Goal: Task Accomplishment & Management: Complete application form

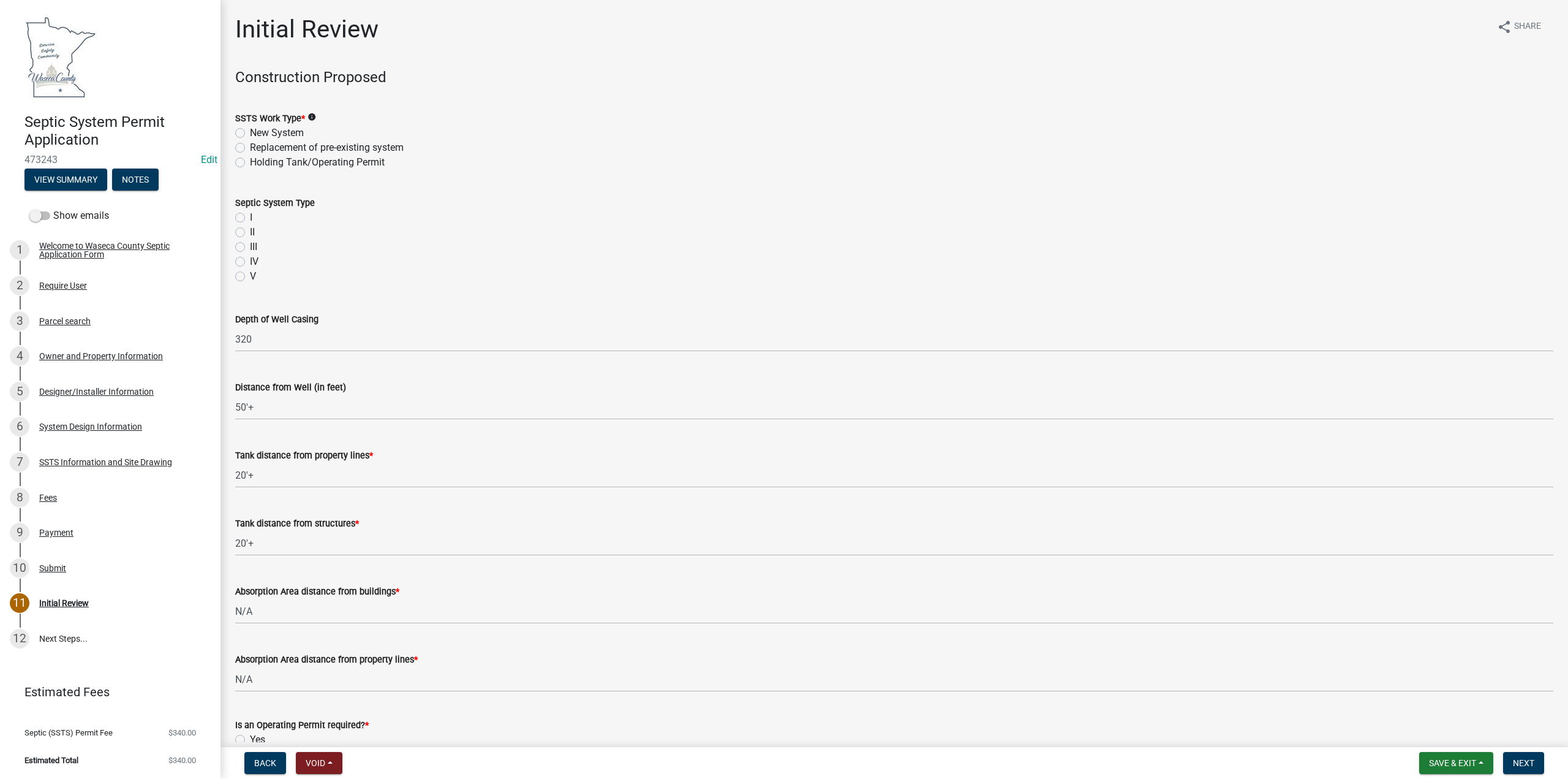
click at [250, 134] on label "New System" at bounding box center [277, 133] width 54 height 14
click at [250, 134] on input "New System" at bounding box center [254, 130] width 8 height 8
radio input "true"
click at [250, 160] on label "Holding Tank/Operating Permit" at bounding box center [317, 163] width 135 height 14
click at [250, 160] on input "Holding Tank/Operating Permit" at bounding box center [254, 159] width 8 height 8
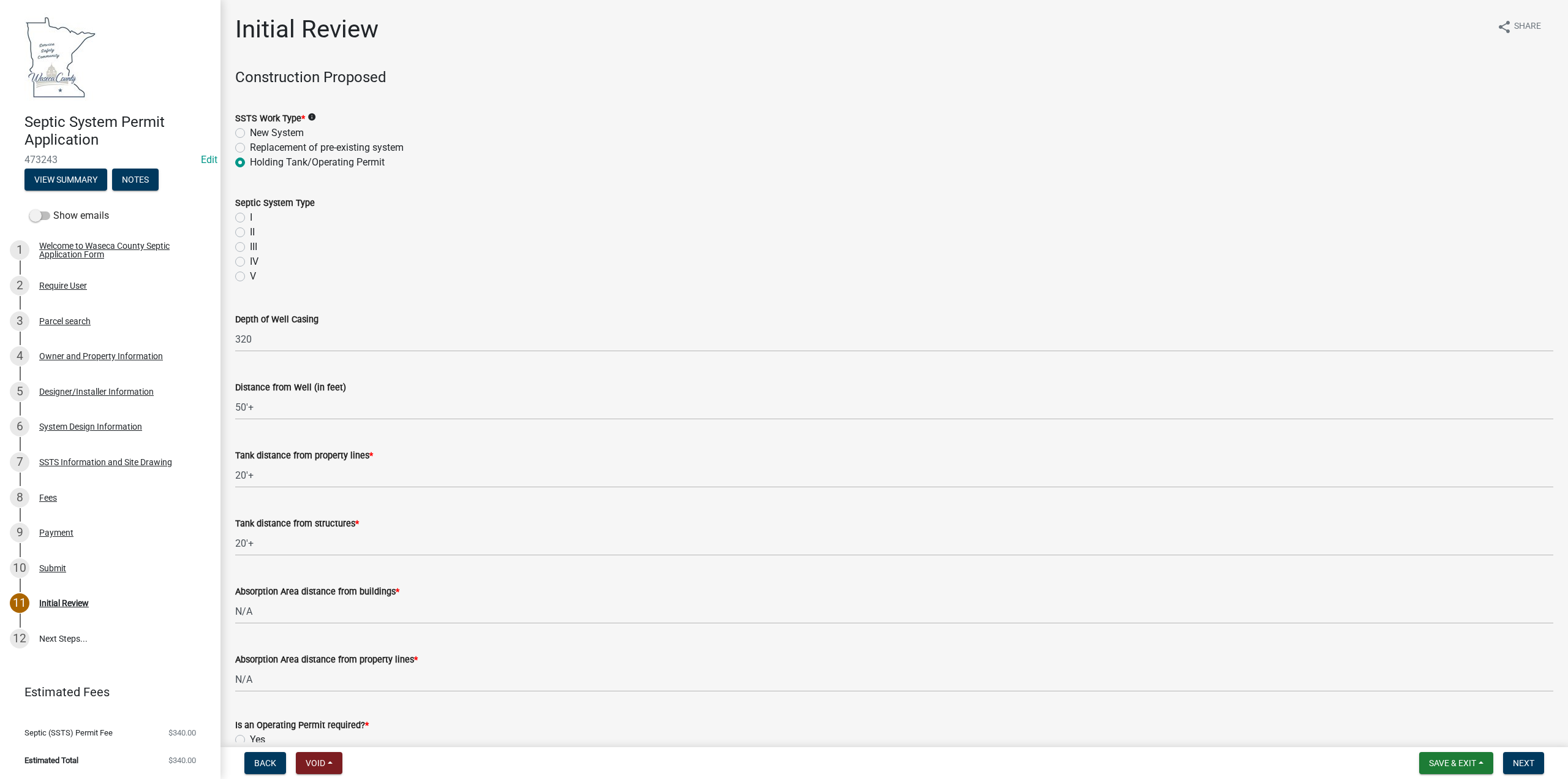
radio input "true"
click at [250, 233] on label "II" at bounding box center [252, 232] width 4 height 14
click at [250, 233] on input "II" at bounding box center [254, 229] width 8 height 8
radio input "true"
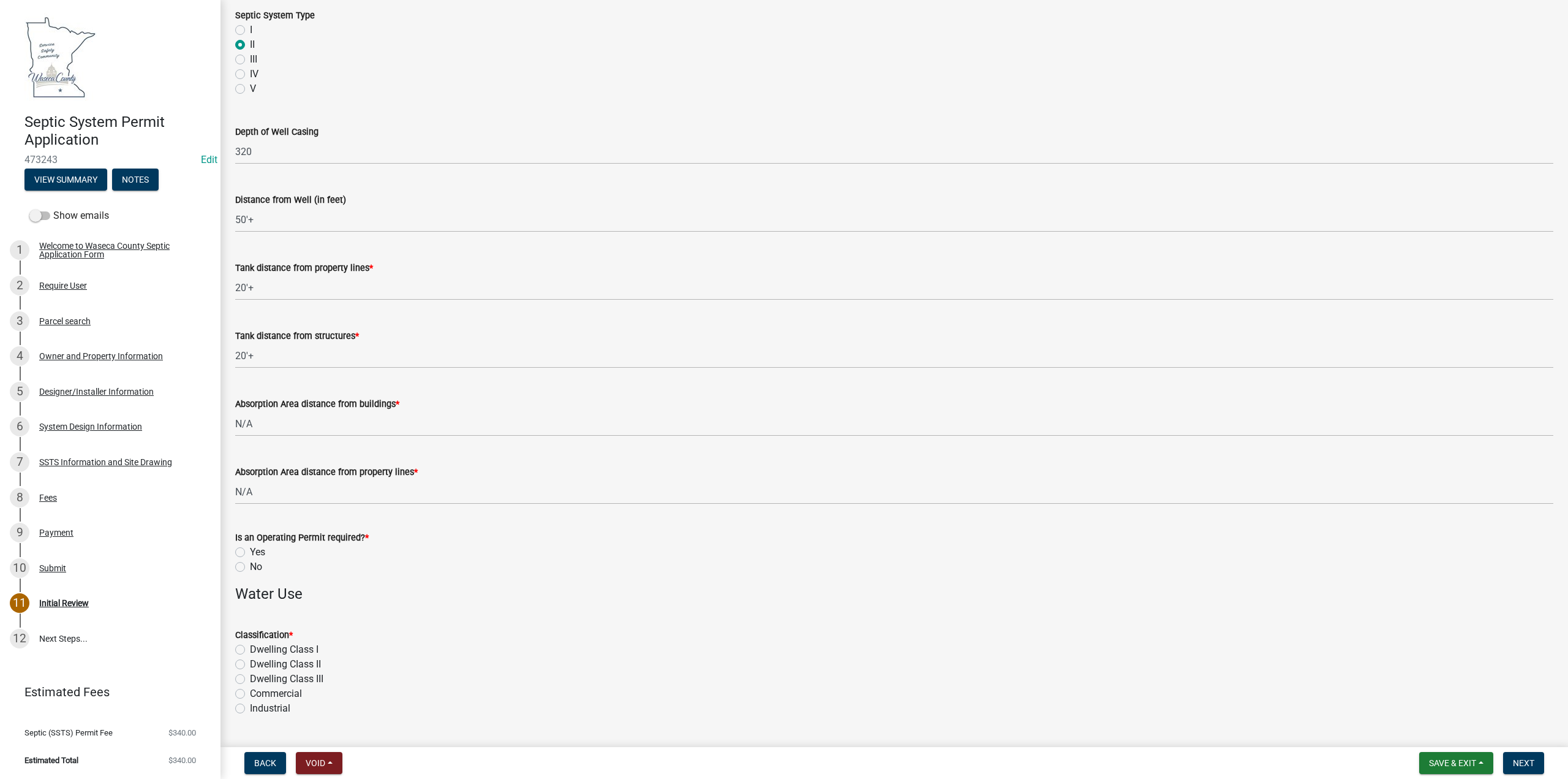
scroll to position [306, 0]
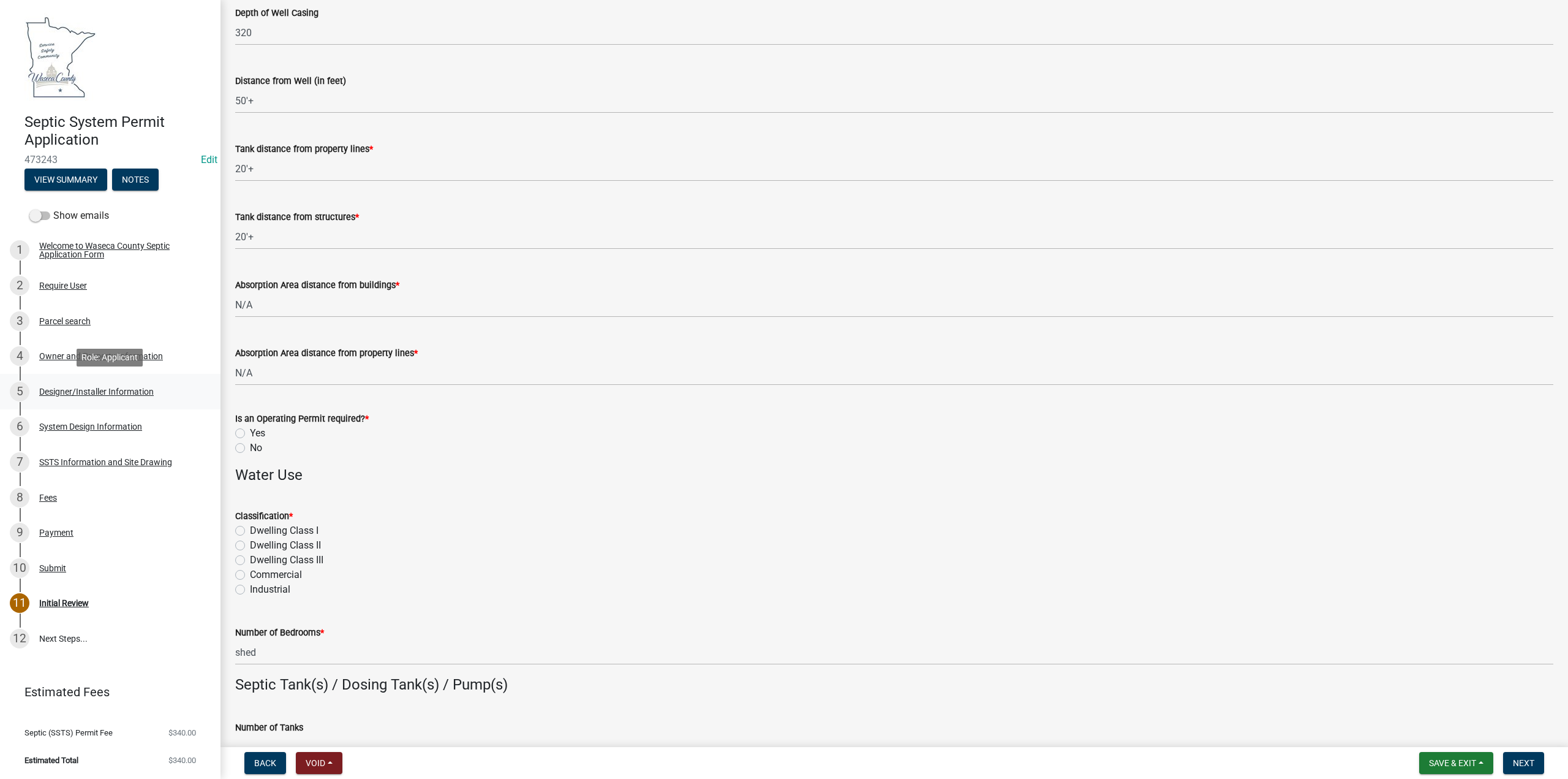
click at [79, 389] on div "Designer/Installer Information" at bounding box center [96, 392] width 114 height 9
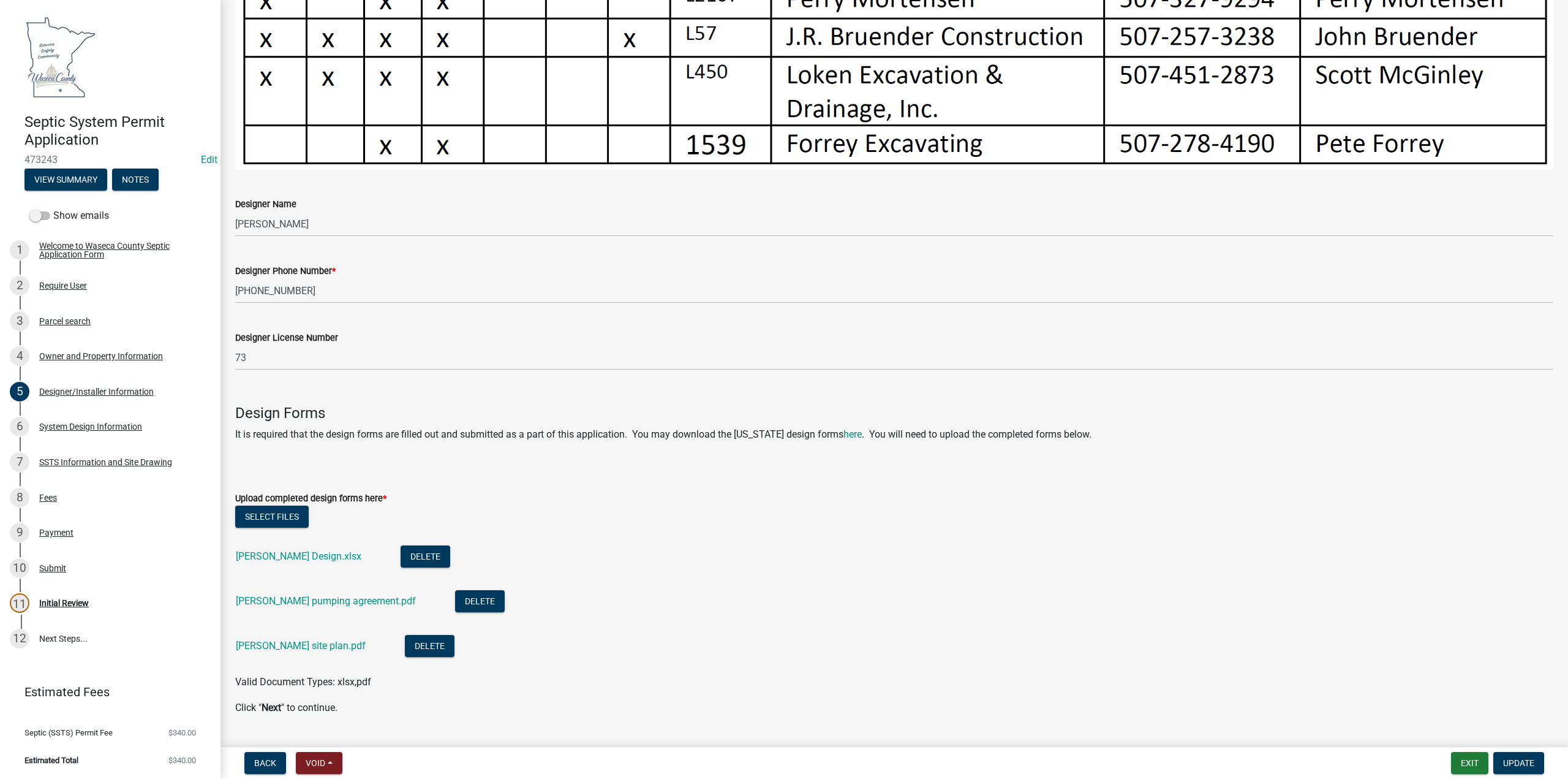
scroll to position [816, 0]
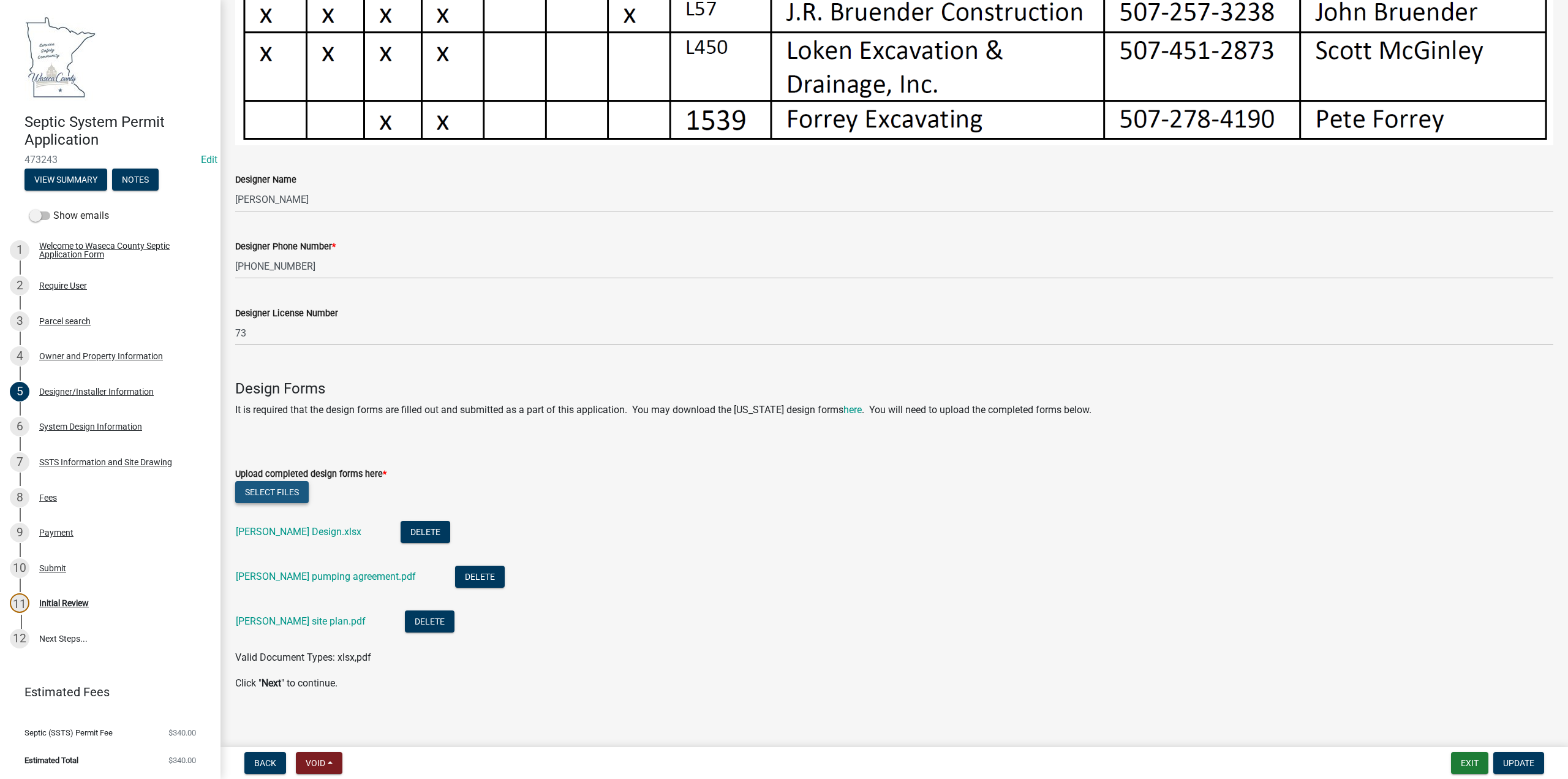
click at [279, 489] on button "Select files" at bounding box center [271, 491] width 73 height 22
click at [1520, 761] on span "Update" at bounding box center [1518, 763] width 31 height 10
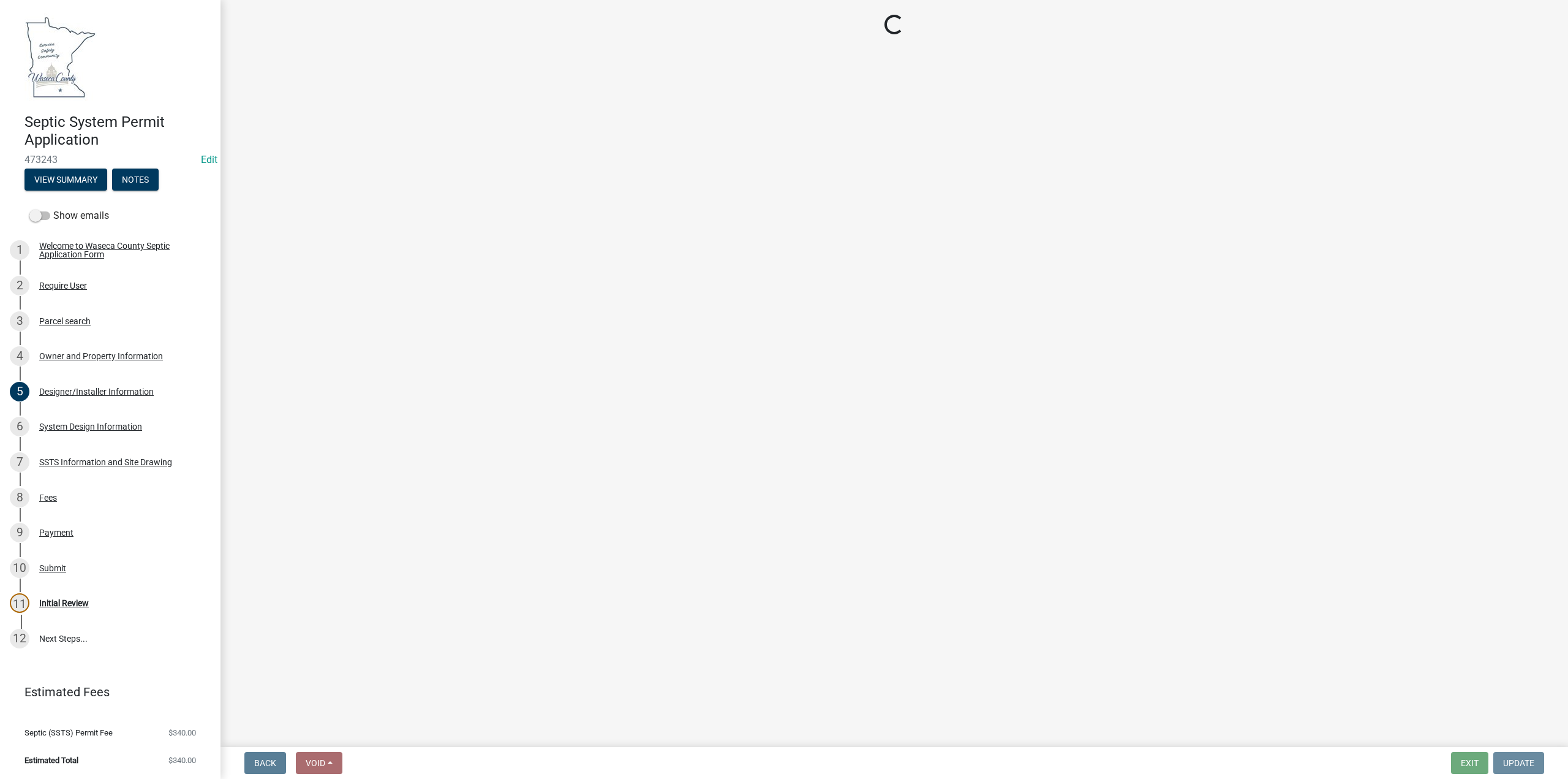
scroll to position [0, 0]
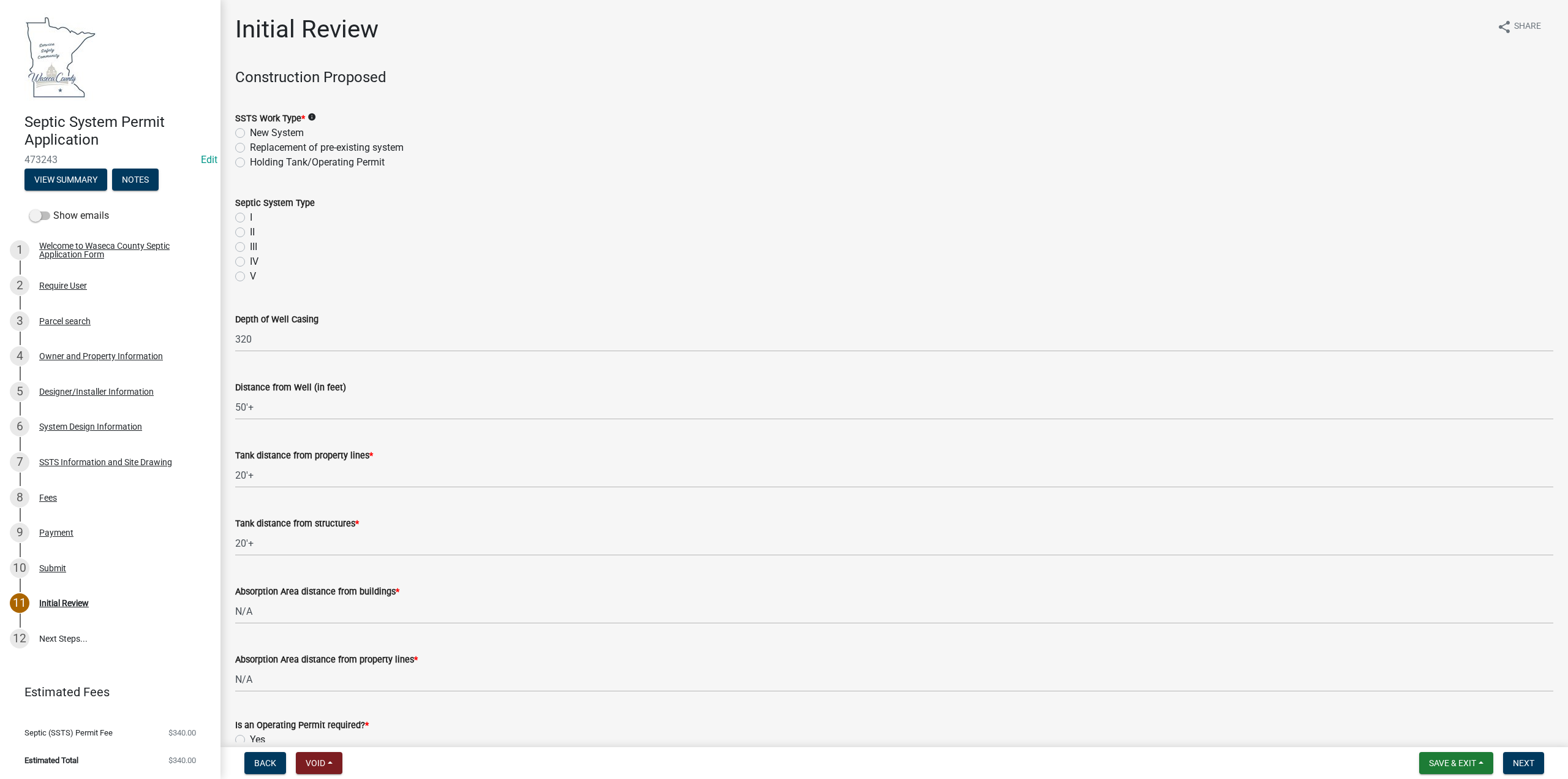
click at [250, 163] on label "Holding Tank/Operating Permit" at bounding box center [317, 163] width 135 height 14
click at [250, 163] on input "Holding Tank/Operating Permit" at bounding box center [254, 159] width 8 height 8
radio input "true"
click at [250, 232] on label "II" at bounding box center [252, 232] width 4 height 14
click at [250, 232] on input "II" at bounding box center [254, 229] width 8 height 8
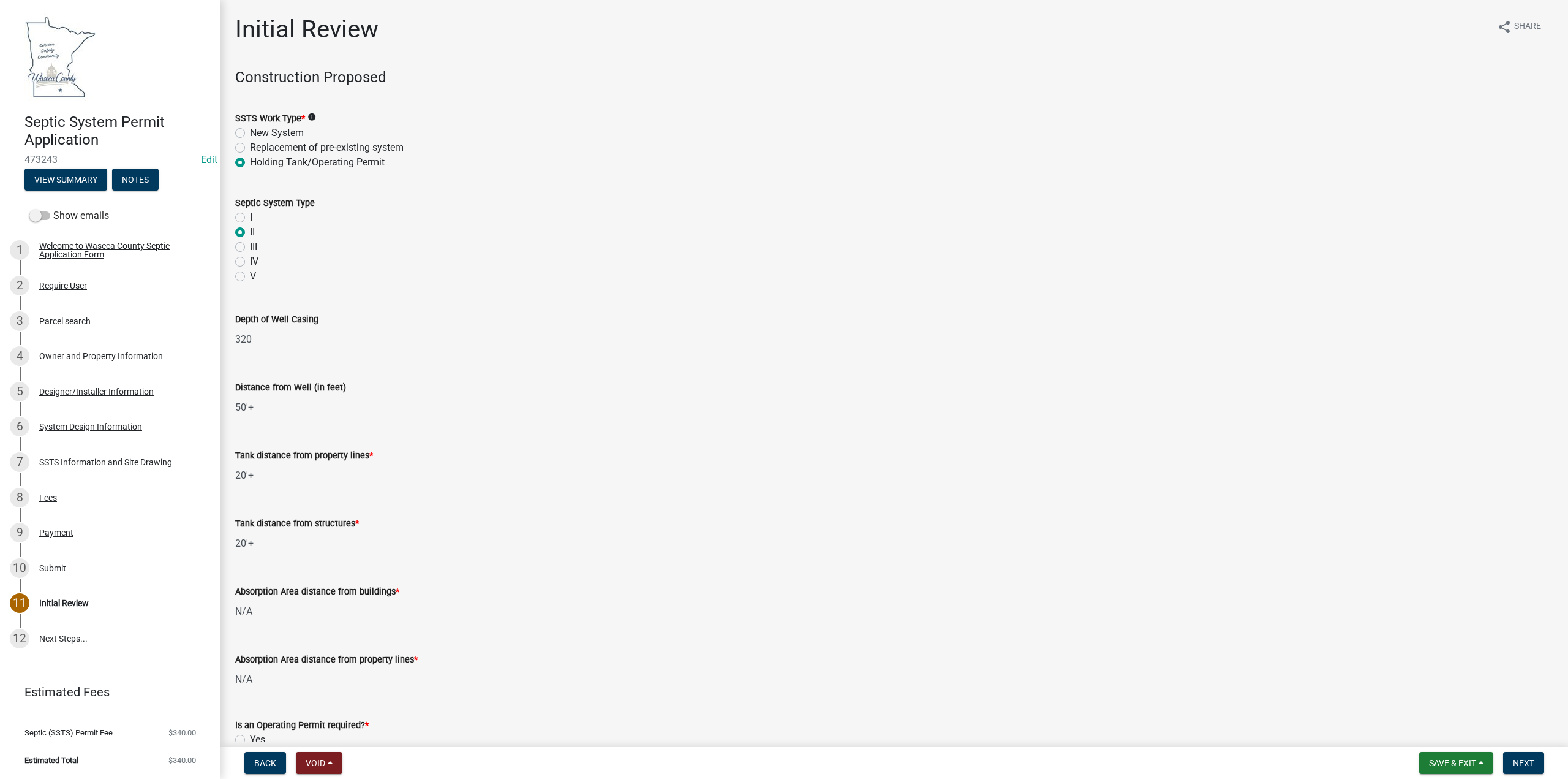
radio input "true"
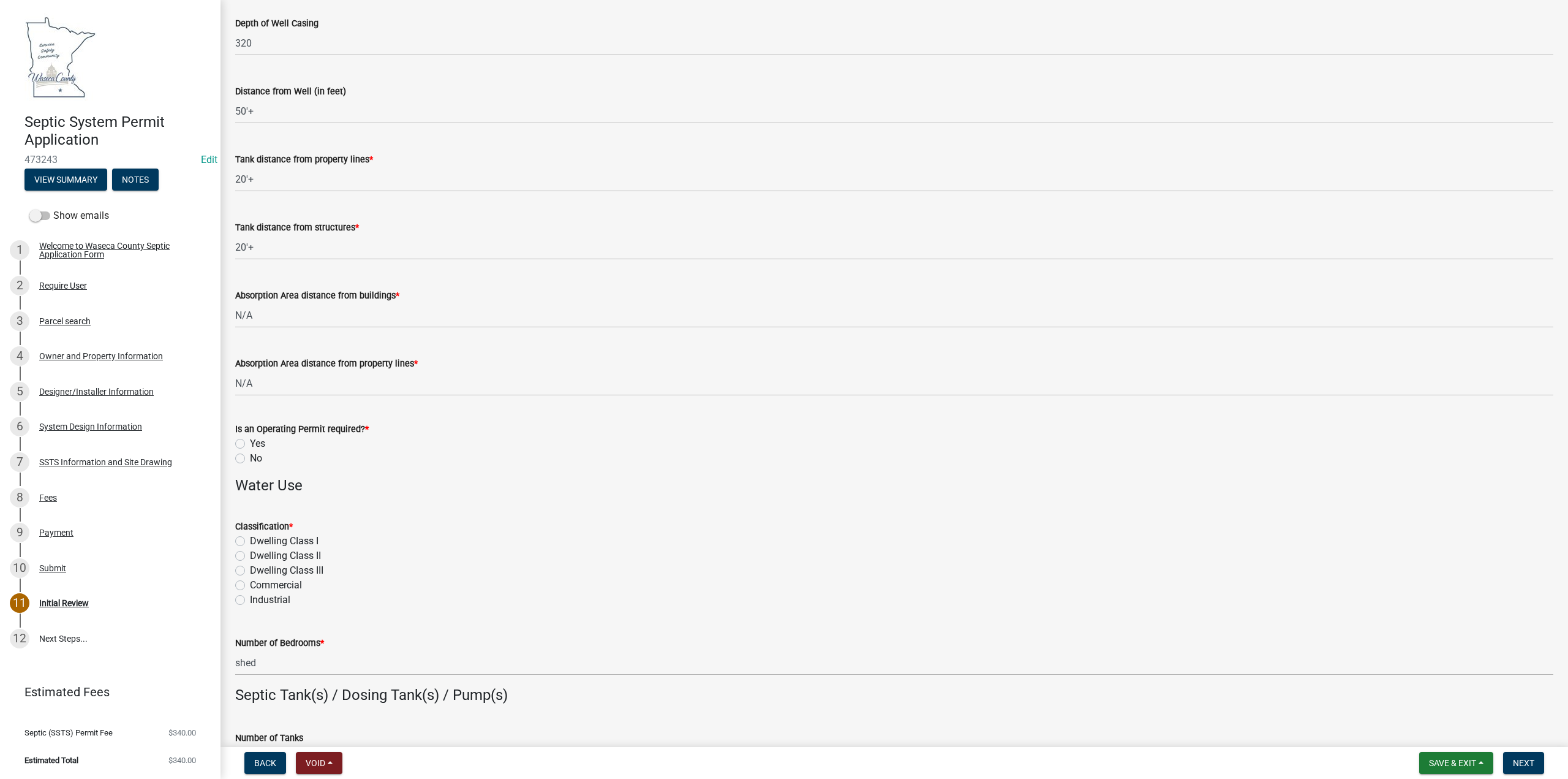
scroll to position [368, 0]
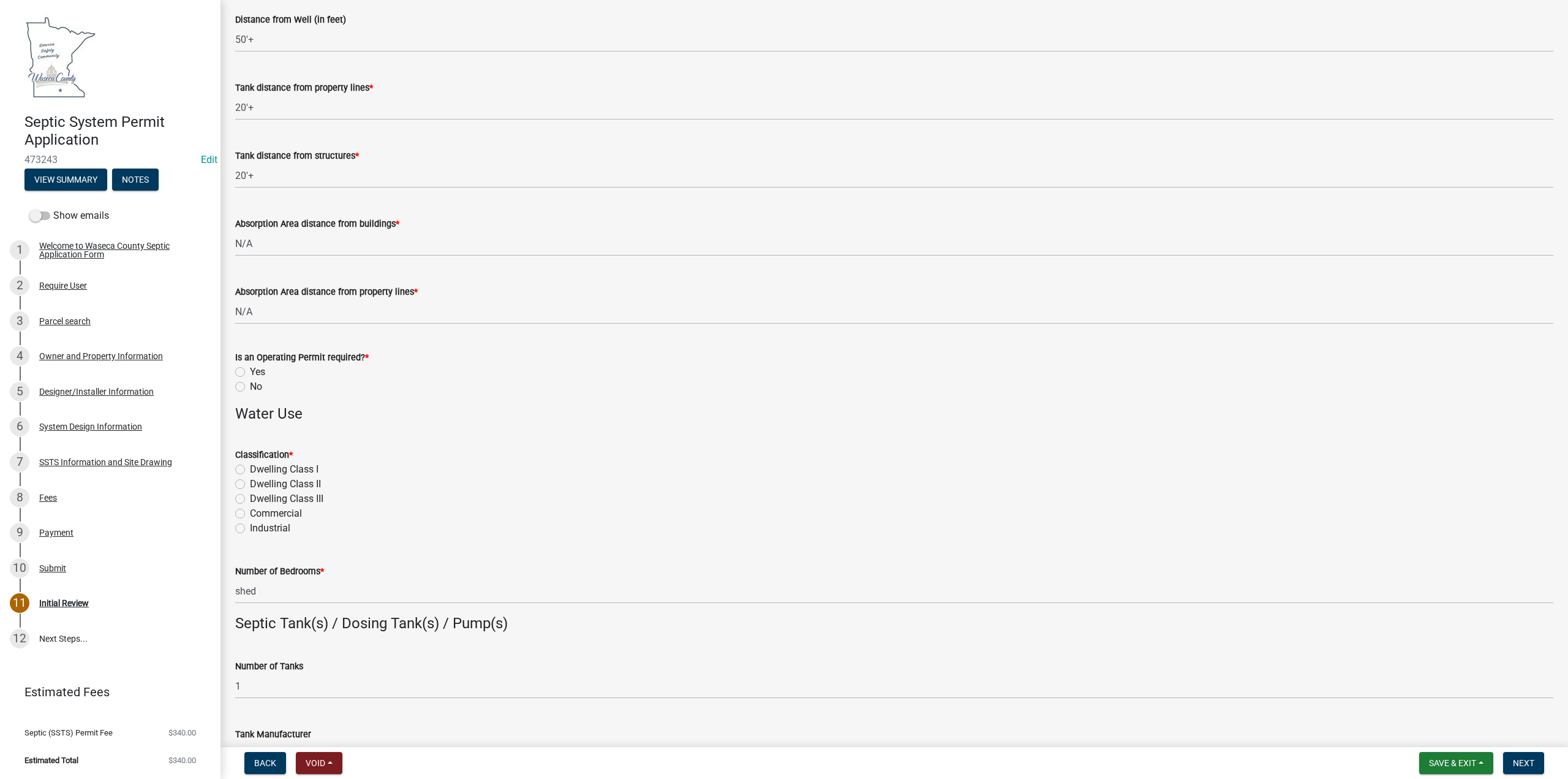
click at [250, 372] on label "Yes" at bounding box center [257, 372] width 15 height 14
click at [250, 372] on input "Yes" at bounding box center [254, 368] width 8 height 8
radio input "true"
click at [250, 471] on label "Dwelling CIass I" at bounding box center [284, 469] width 69 height 14
click at [250, 470] on input "Dwelling CIass I" at bounding box center [254, 465] width 8 height 8
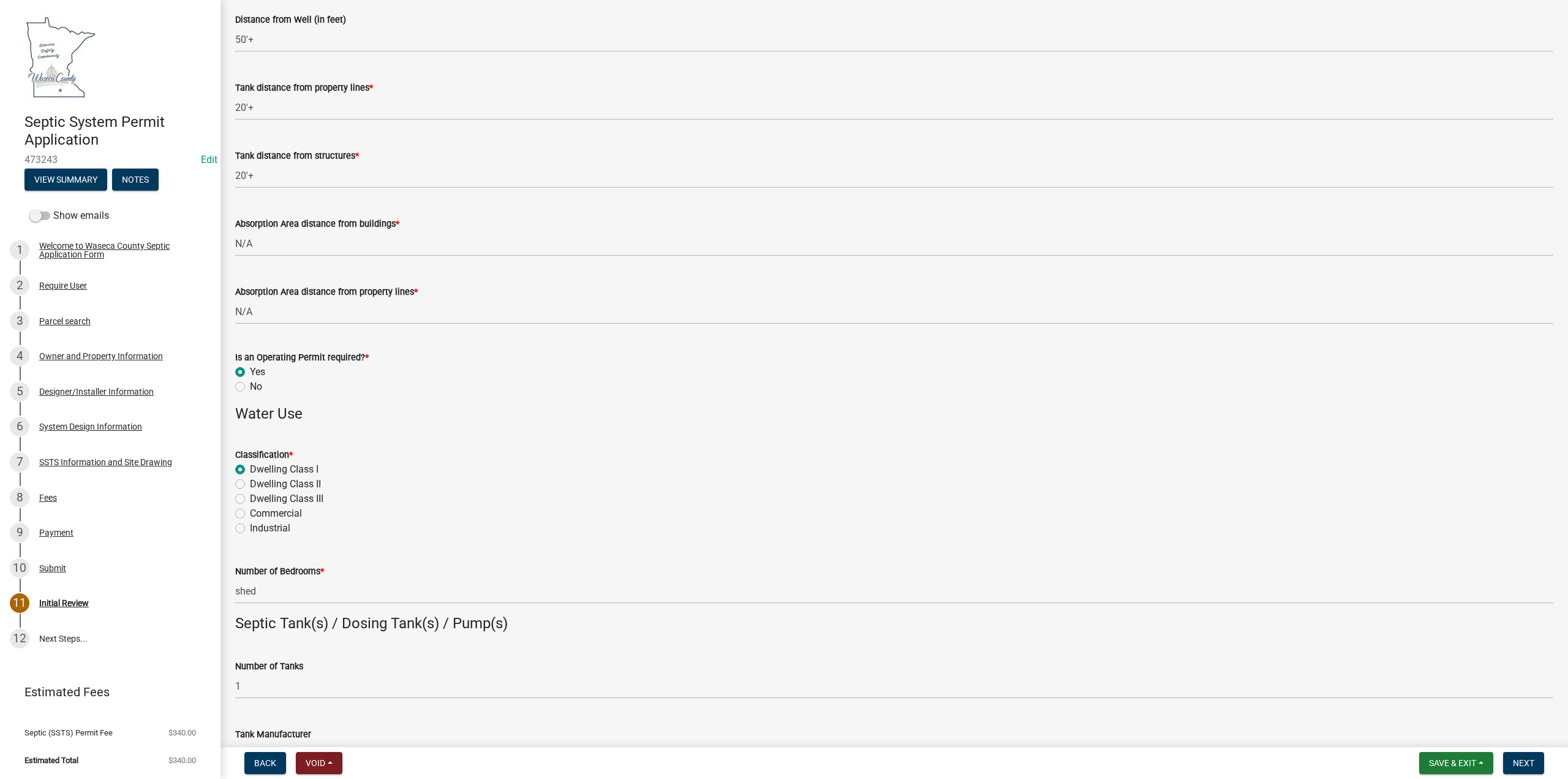
radio input "true"
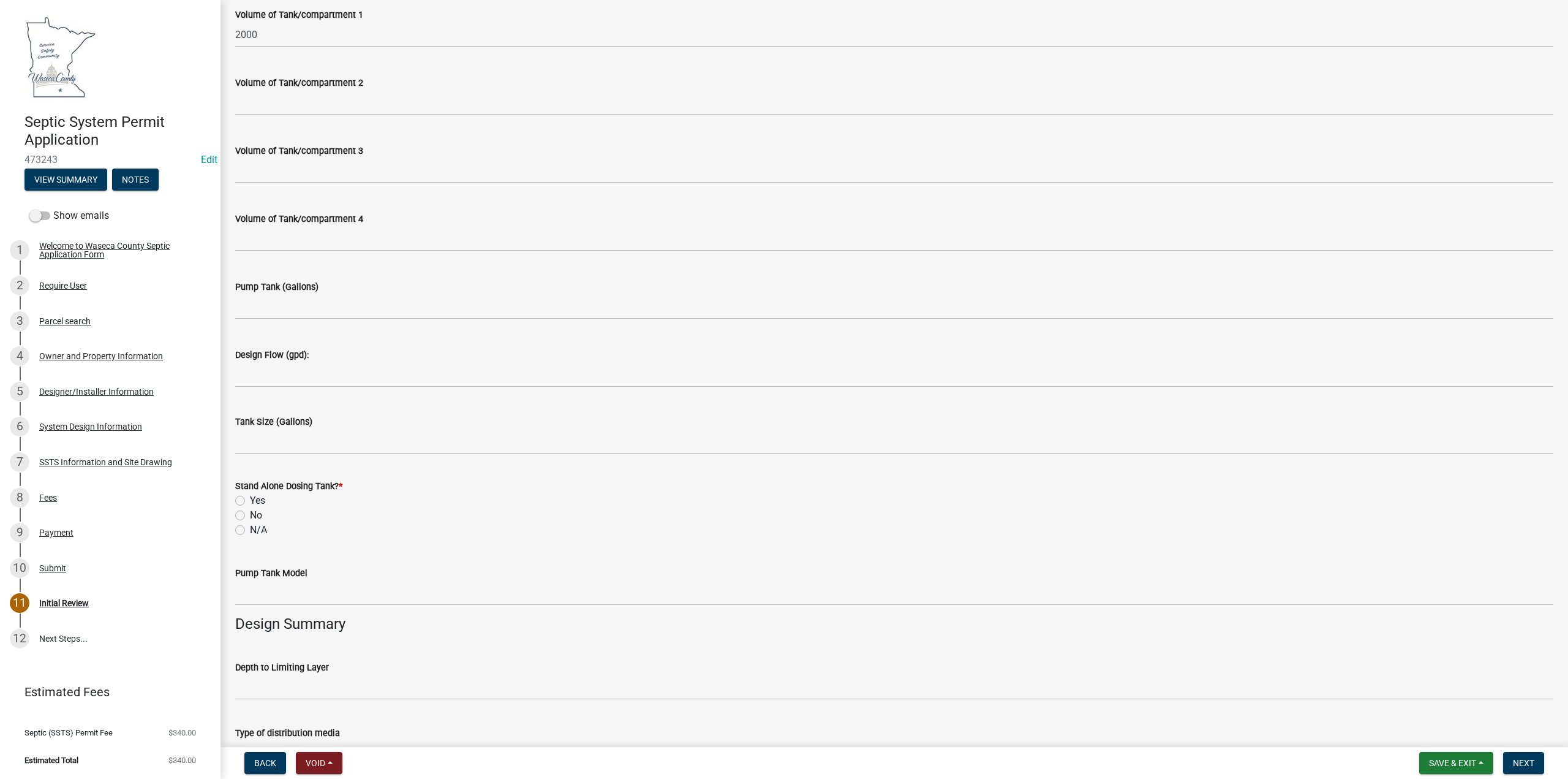
scroll to position [1226, 0]
click at [250, 514] on label "No" at bounding box center [256, 513] width 13 height 14
click at [250, 514] on input "No" at bounding box center [254, 509] width 8 height 8
radio input "true"
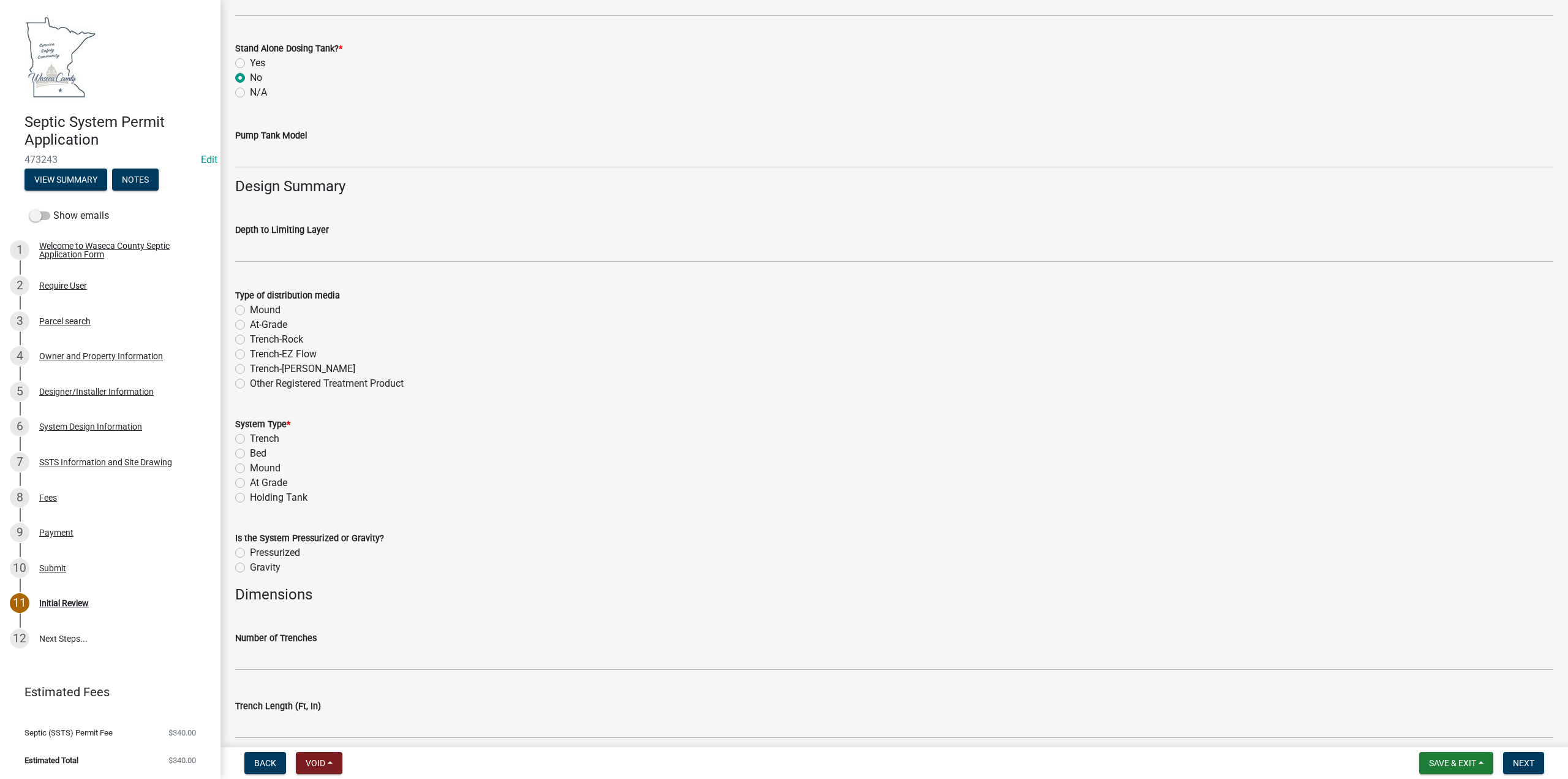
scroll to position [1716, 0]
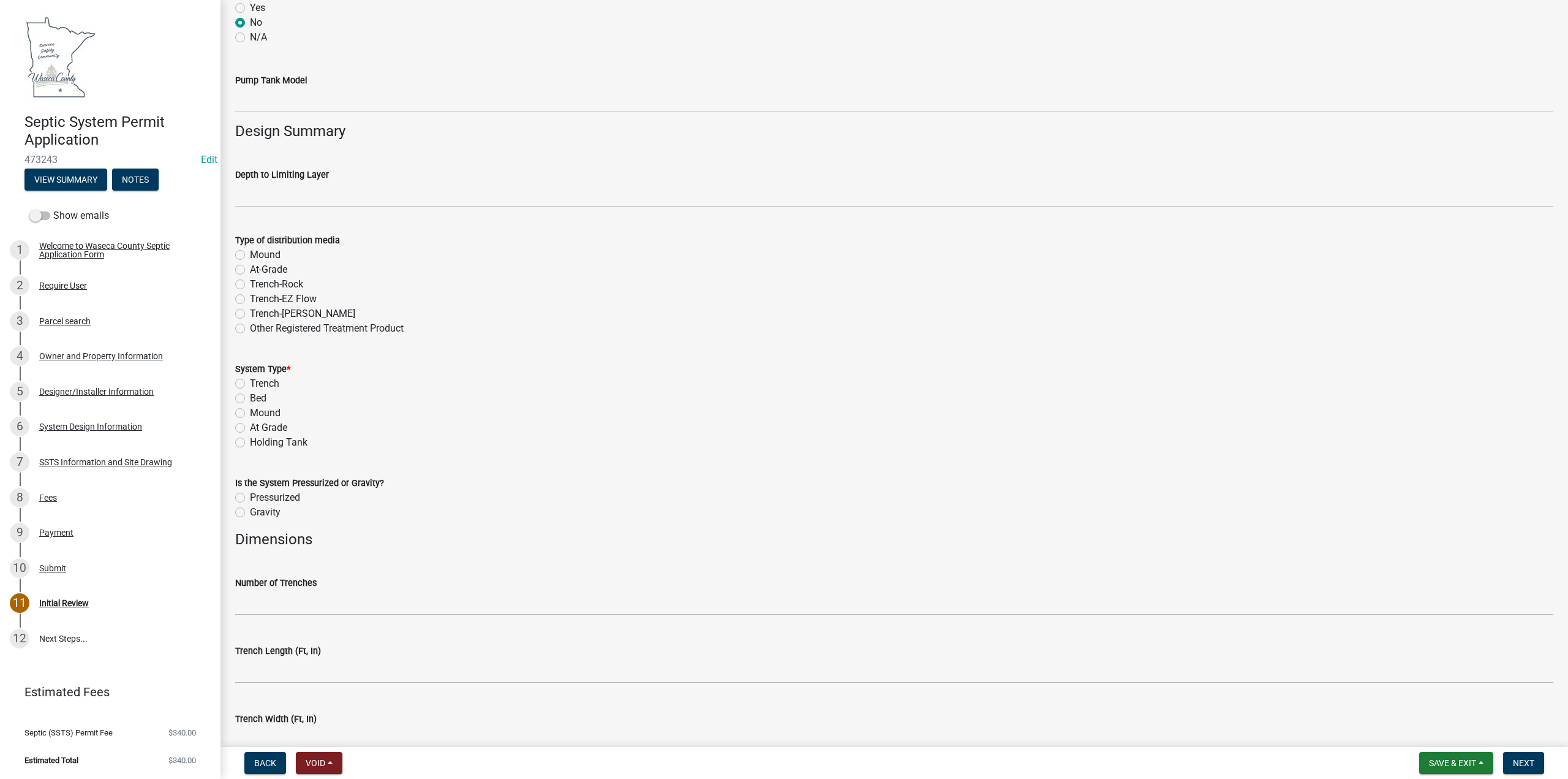
click at [250, 440] on label "Holding Tank" at bounding box center [279, 442] width 57 height 14
click at [250, 440] on input "Holding Tank" at bounding box center [254, 439] width 8 height 8
radio input "true"
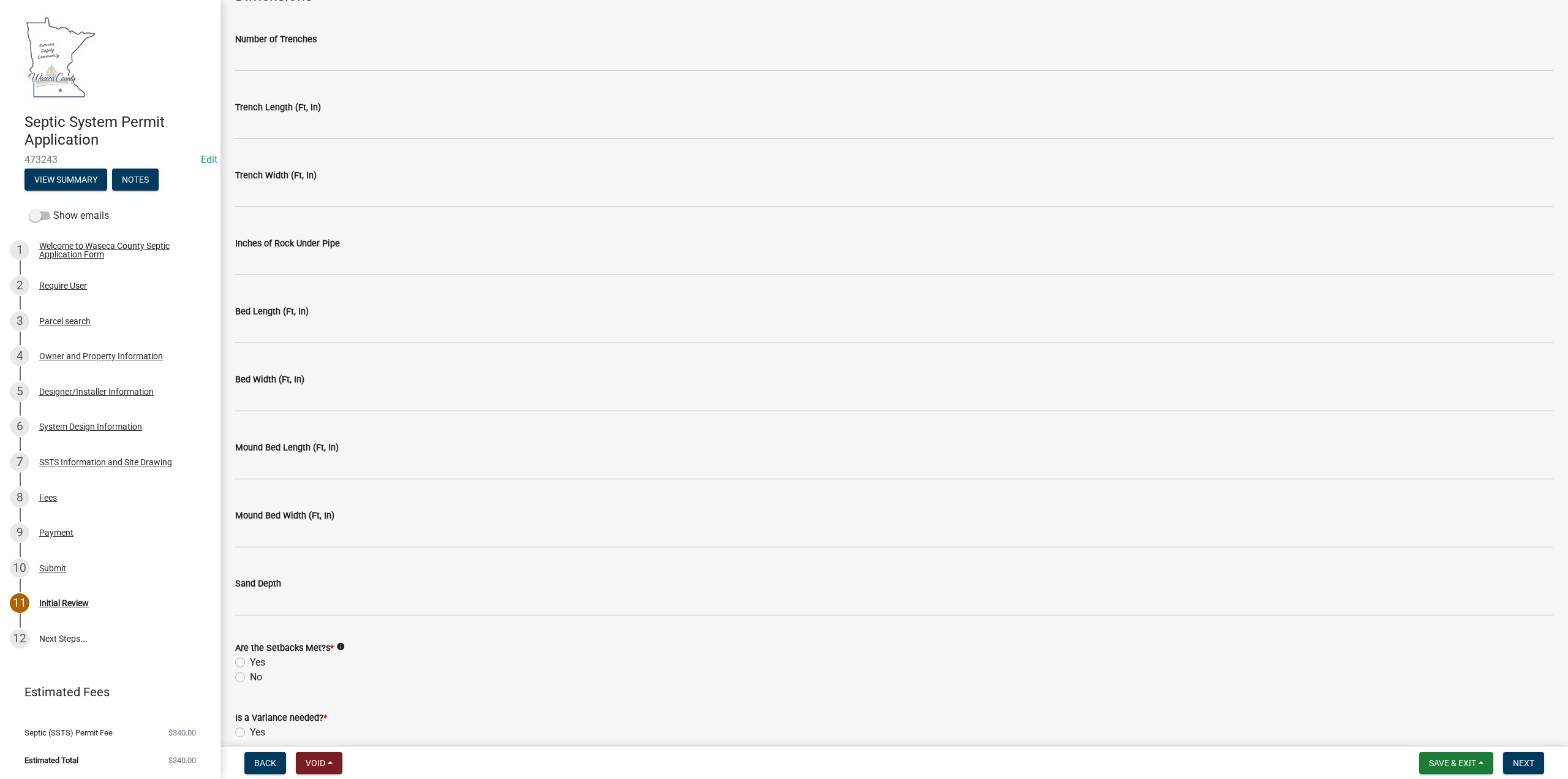
scroll to position [2635, 0]
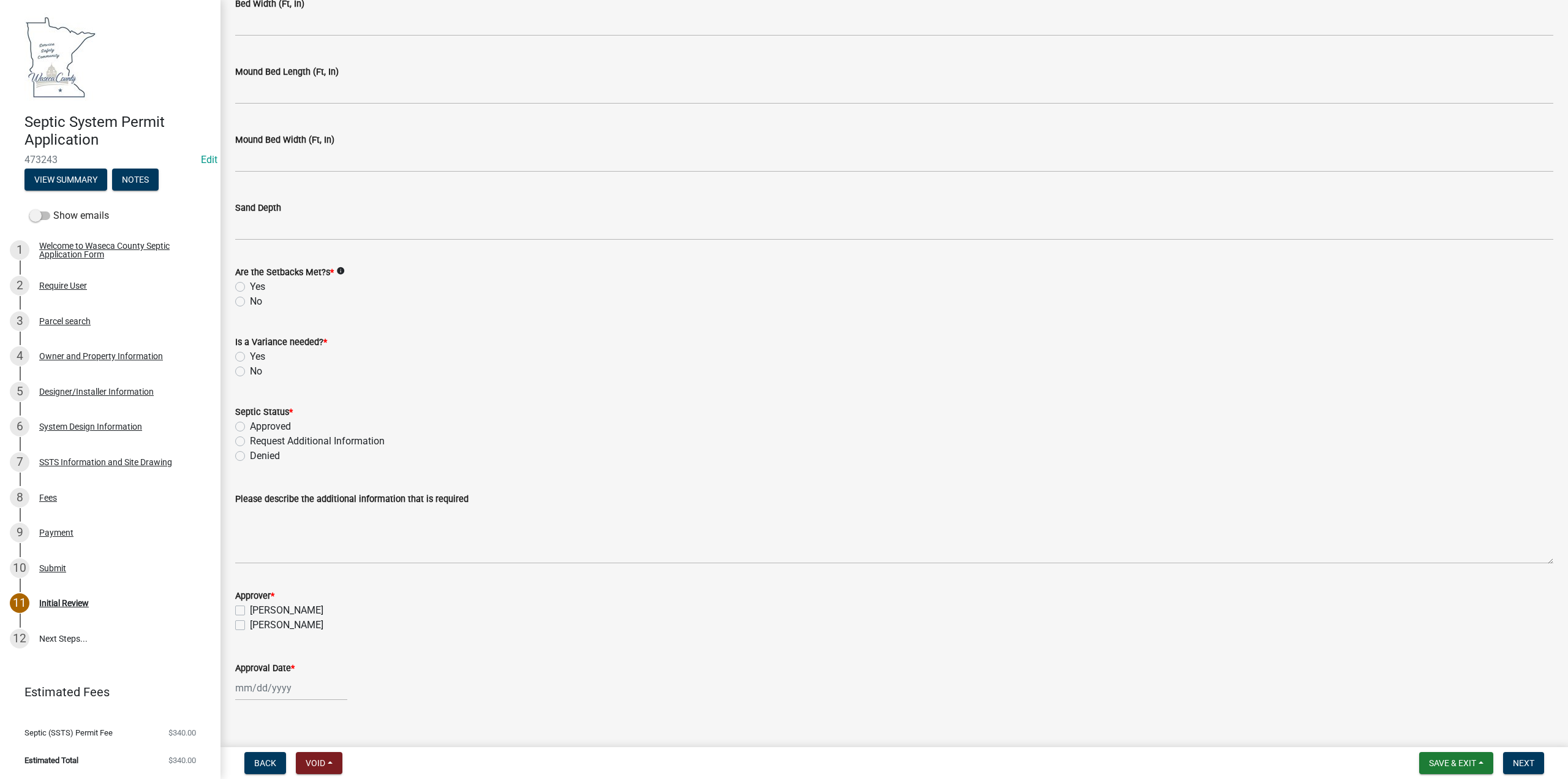
click at [250, 284] on label "Yes" at bounding box center [257, 287] width 15 height 14
click at [250, 284] on input "Yes" at bounding box center [254, 283] width 8 height 8
radio input "true"
click at [250, 372] on label "No" at bounding box center [256, 371] width 13 height 14
click at [250, 372] on input "No" at bounding box center [254, 367] width 8 height 8
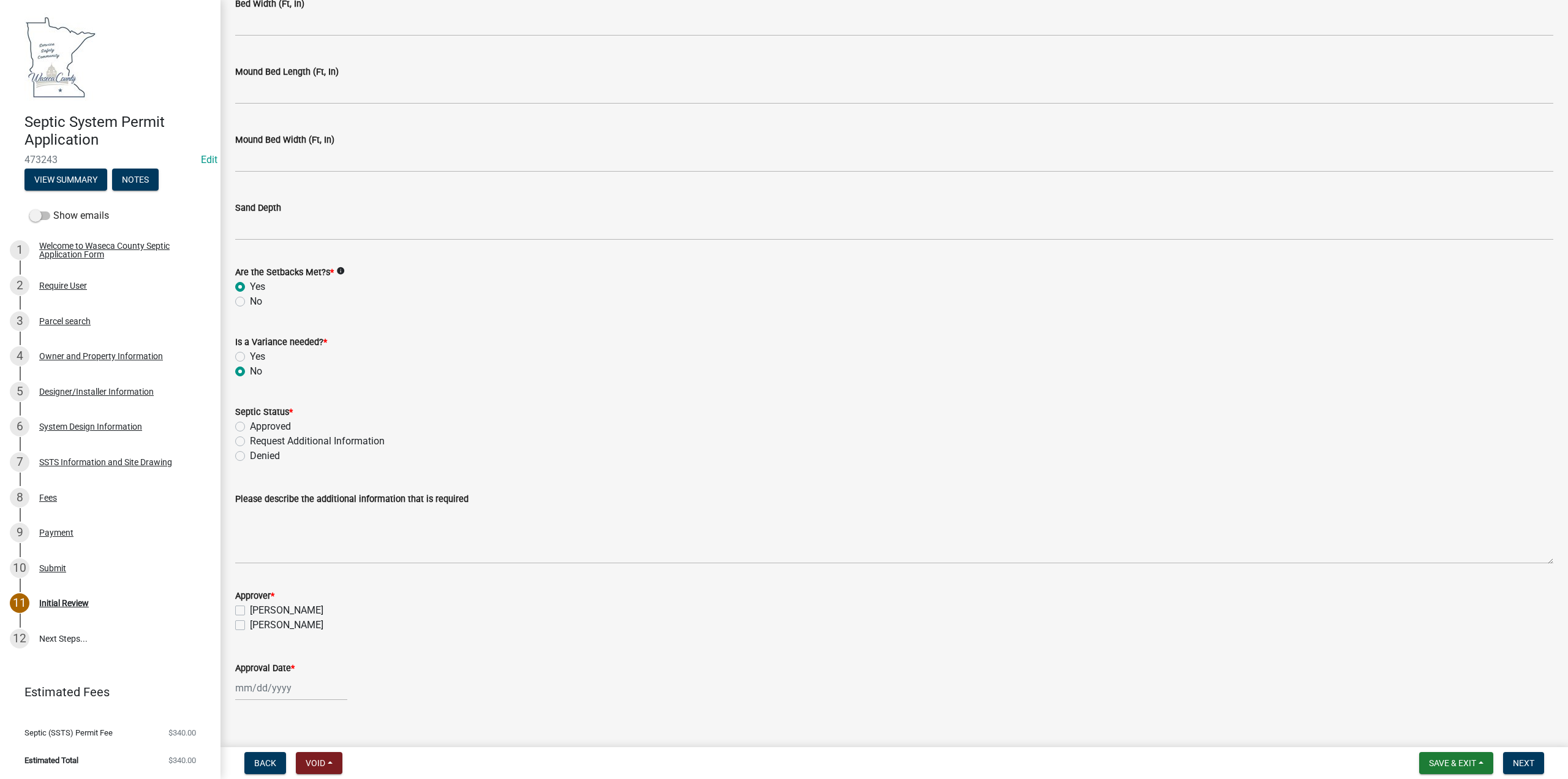
radio input "true"
click at [250, 431] on label "Approved" at bounding box center [271, 426] width 41 height 14
click at [250, 427] on input "Approved" at bounding box center [254, 423] width 8 height 8
radio input "true"
click at [250, 606] on label "[PERSON_NAME]" at bounding box center [287, 610] width 73 height 14
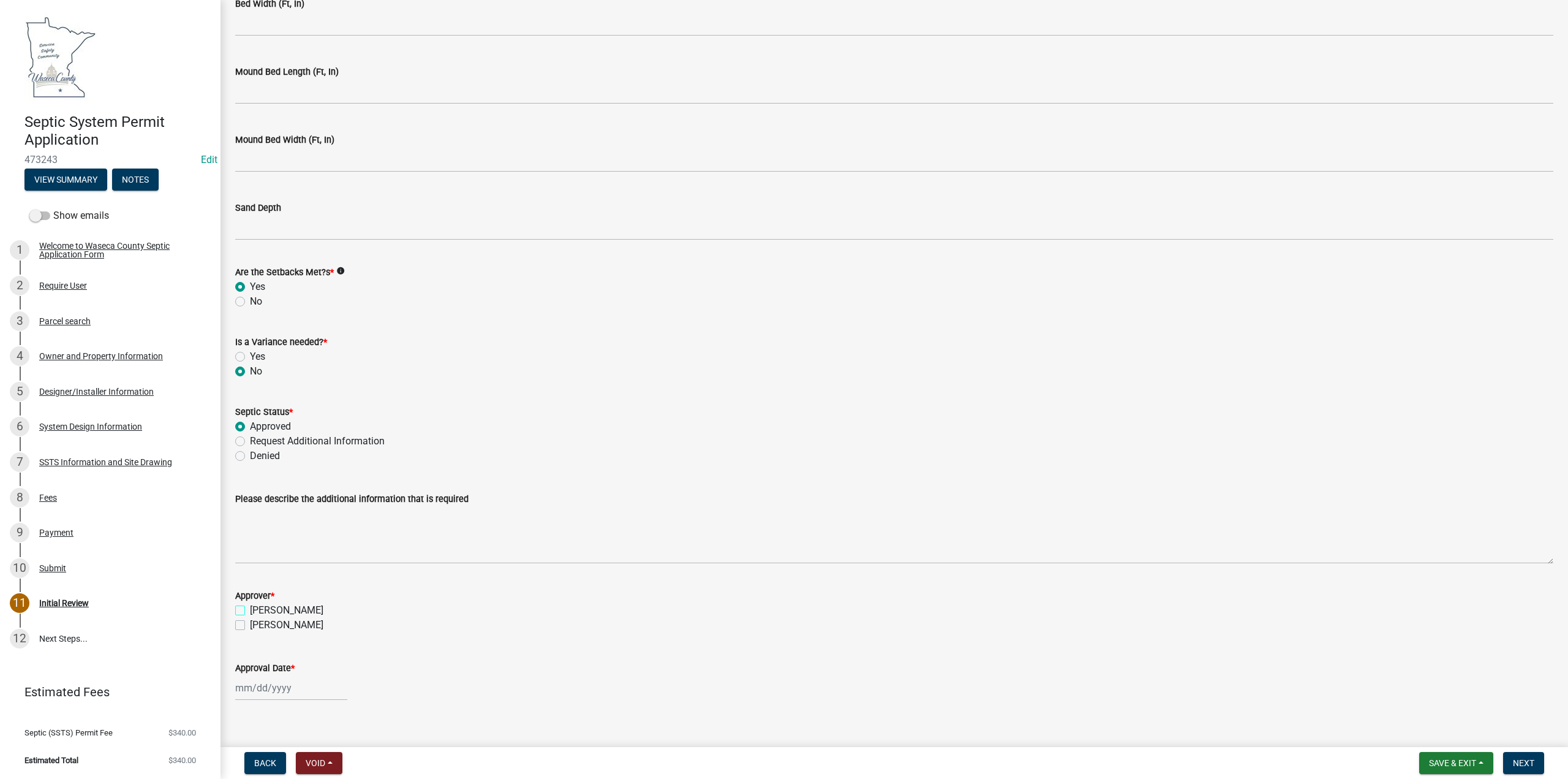
click at [250, 606] on input "[PERSON_NAME]" at bounding box center [254, 607] width 8 height 8
checkbox input "true"
checkbox input "false"
click at [269, 688] on div at bounding box center [291, 688] width 113 height 25
select select "9"
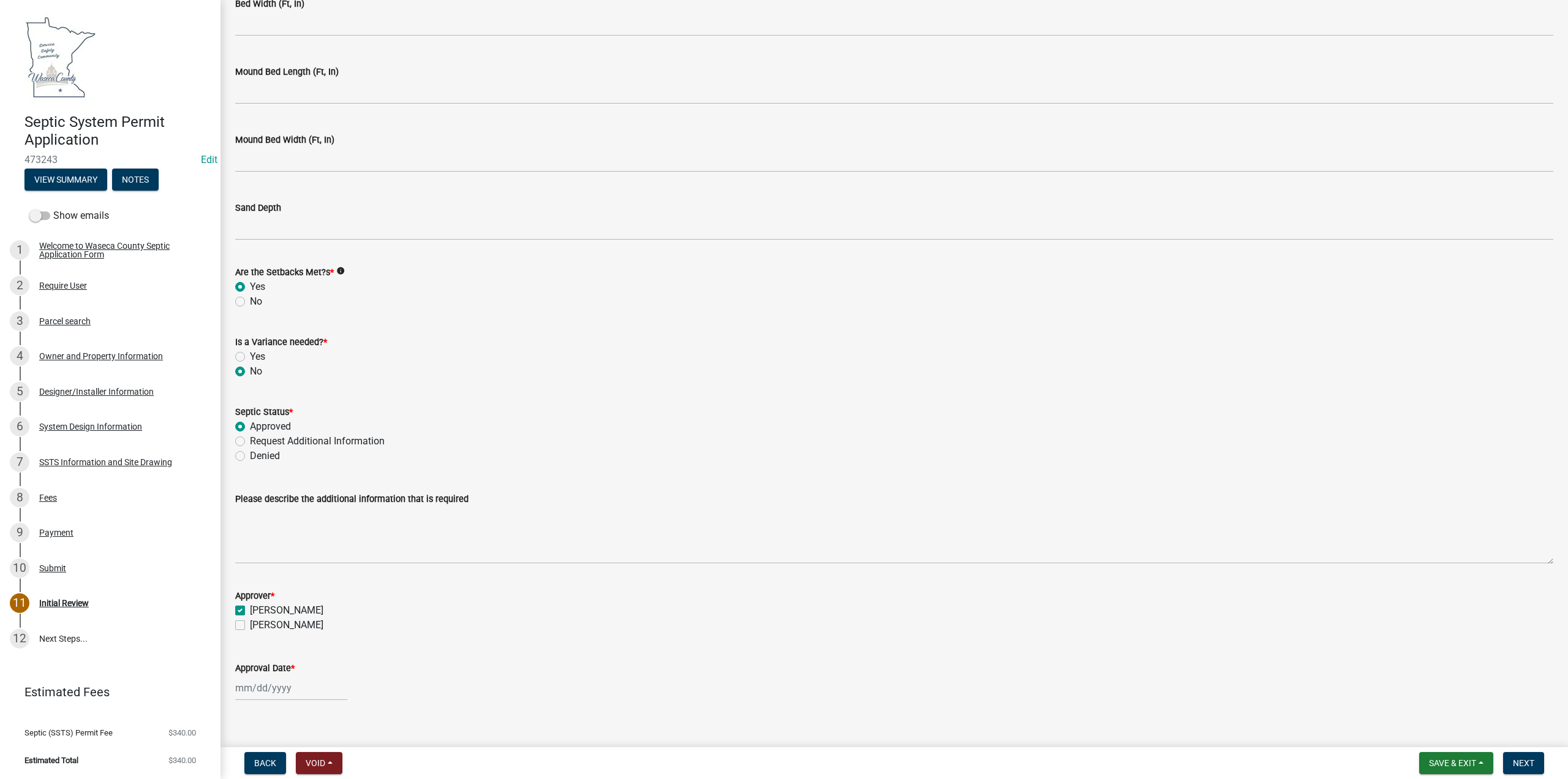
select select "2025"
click at [246, 521] on button "Previous month" at bounding box center [247, 524] width 14 height 20
select select "8"
click at [304, 620] on div "21" at bounding box center [306, 623] width 20 height 20
type input "[DATE]"
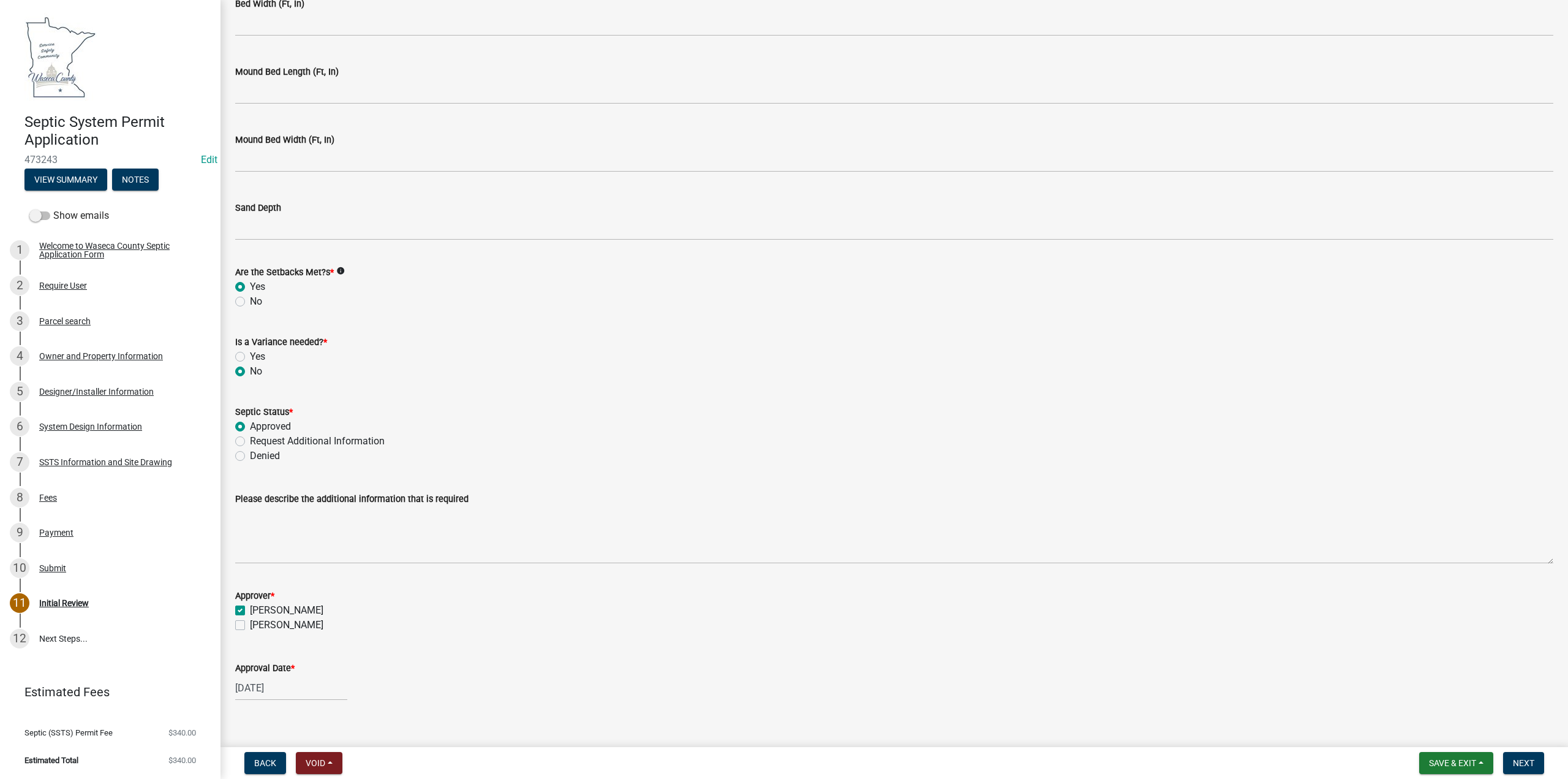
scroll to position [2652, 0]
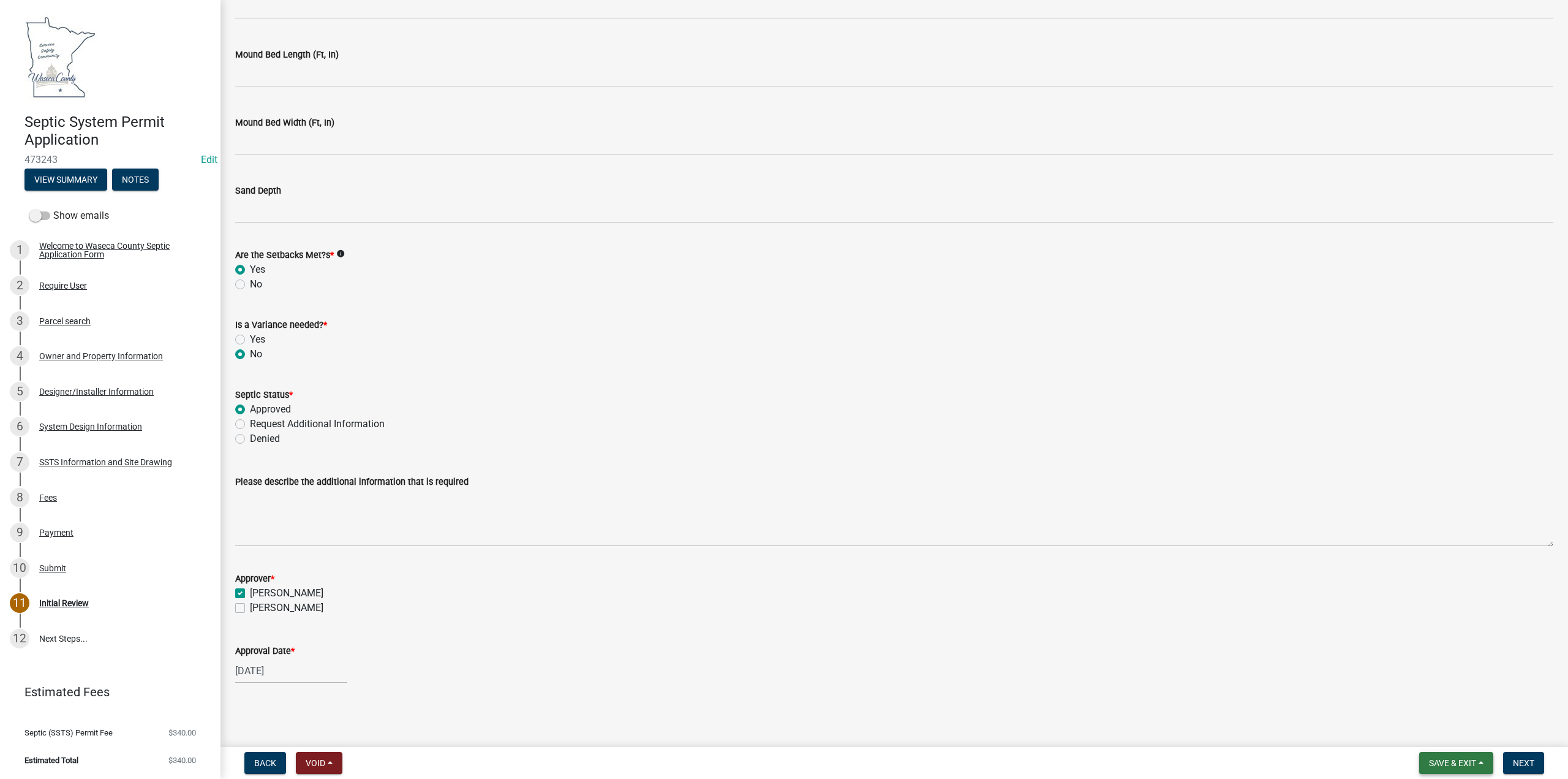
click at [1443, 760] on span "Save & Exit" at bounding box center [1452, 763] width 47 height 10
click at [1422, 699] on button "Save" at bounding box center [1445, 701] width 98 height 29
click at [1521, 762] on span "Next" at bounding box center [1523, 763] width 21 height 10
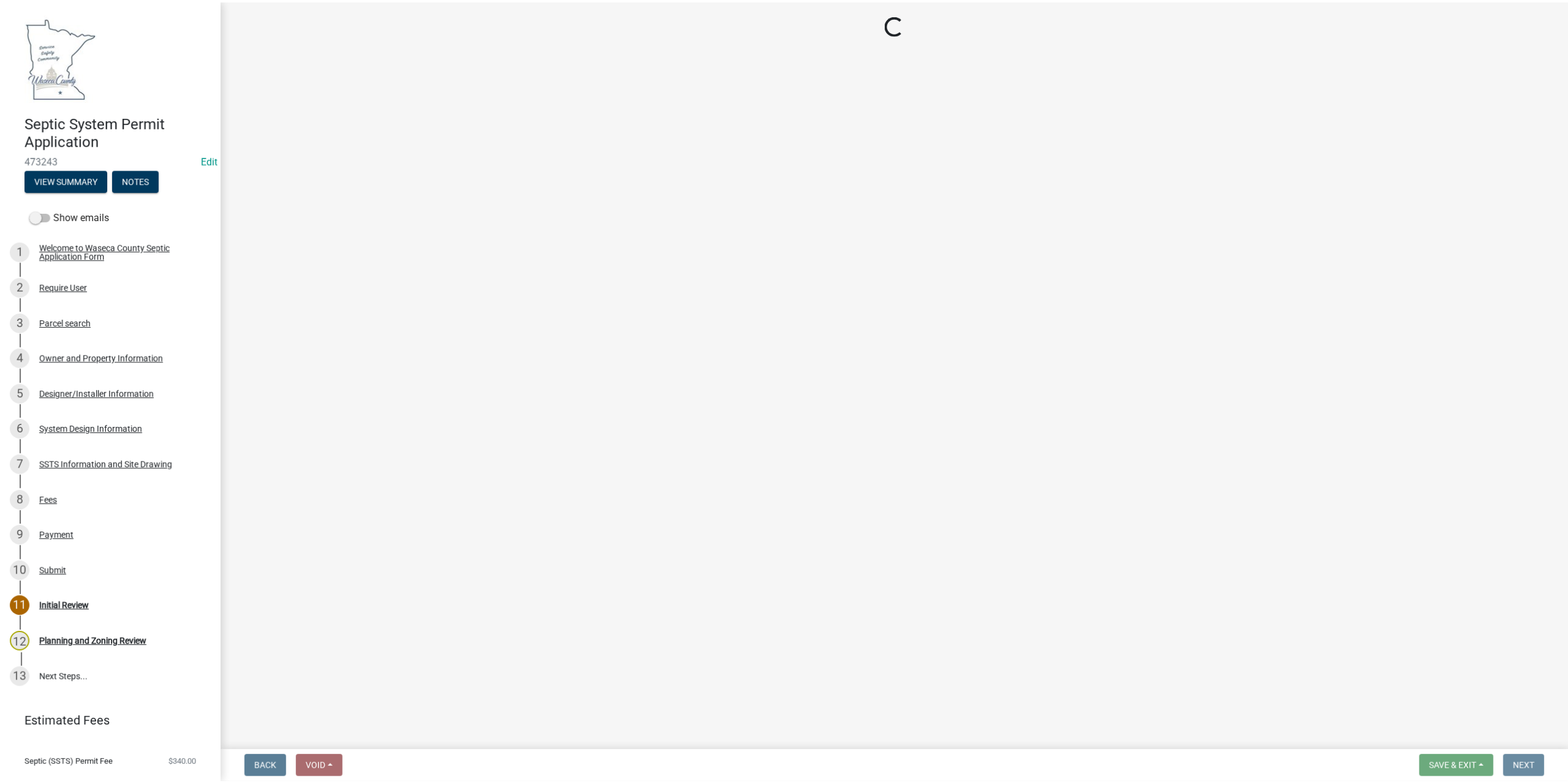
scroll to position [0, 0]
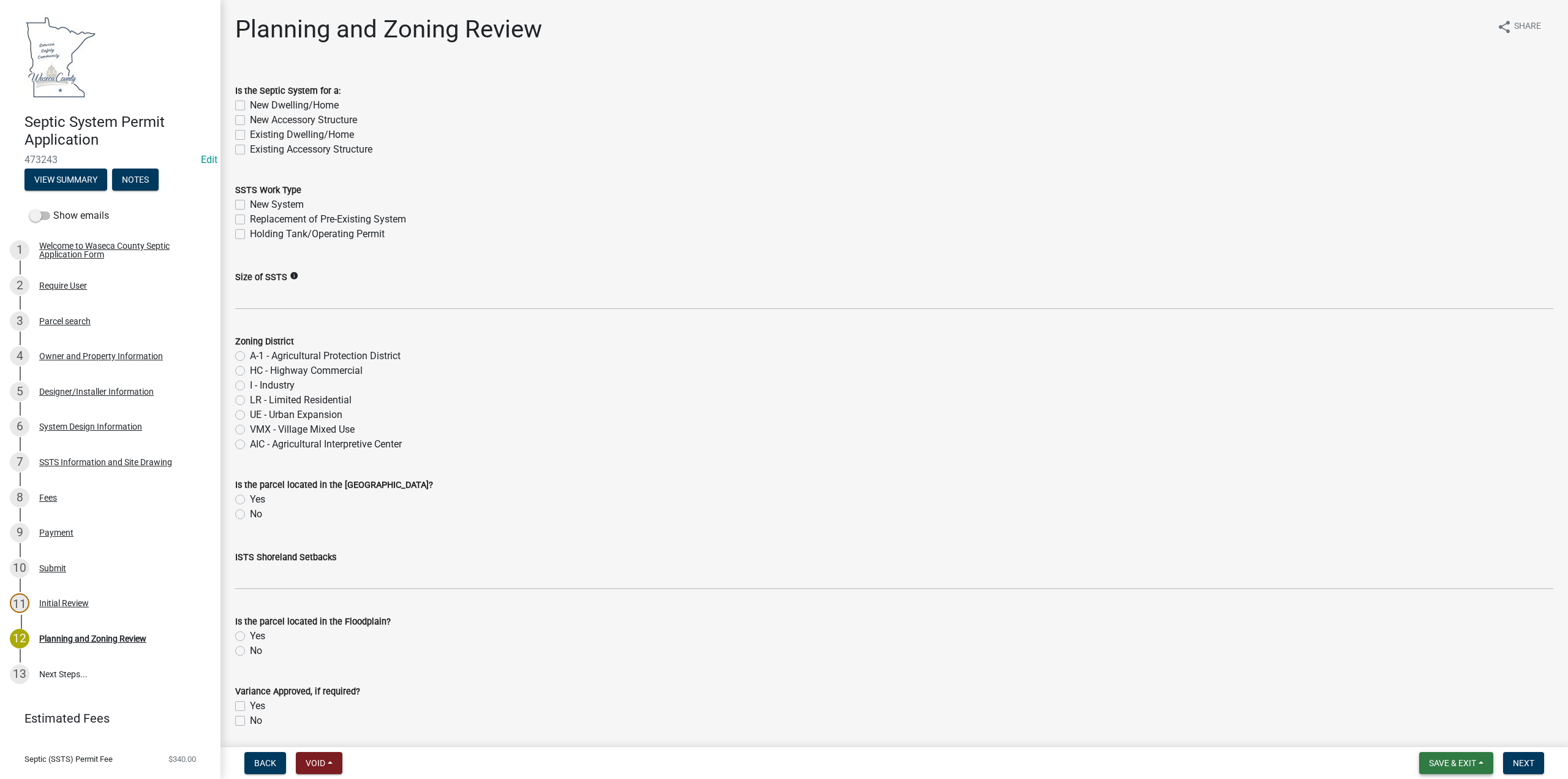
click at [1466, 761] on span "Save & Exit" at bounding box center [1452, 763] width 47 height 10
click at [1450, 726] on button "Save & Exit" at bounding box center [1445, 731] width 98 height 29
